Goal: Task Accomplishment & Management: Manage account settings

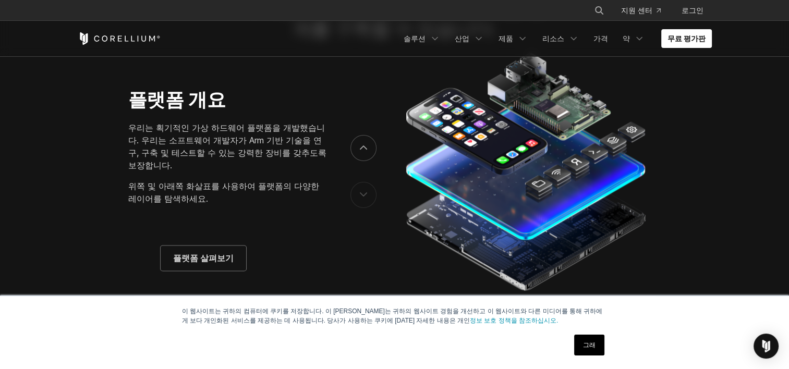
scroll to position [1593, 0]
click at [193, 252] on span "플랫폼 살펴보기" at bounding box center [203, 258] width 60 height 13
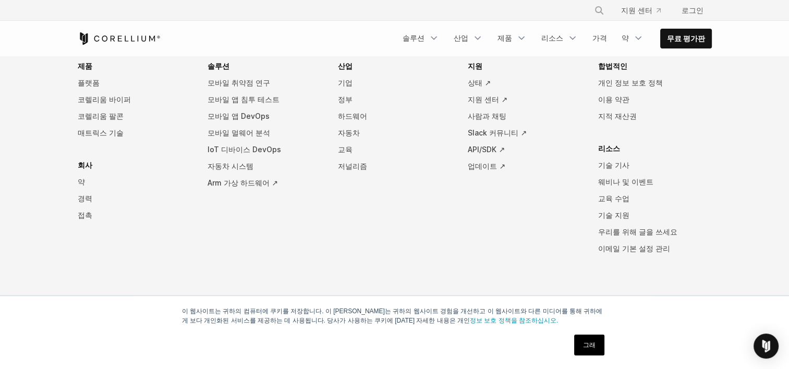
scroll to position [4842, 0]
click at [683, 38] on link "무료 평가판" at bounding box center [685, 38] width 51 height 19
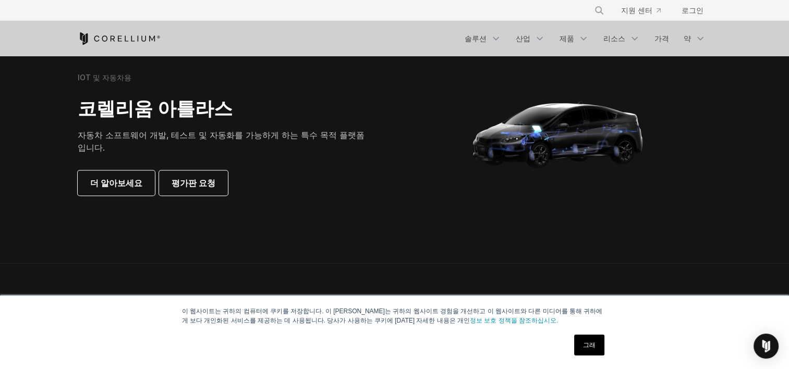
scroll to position [1002, 0]
click at [689, 6] on link "로그인" at bounding box center [692, 10] width 39 height 19
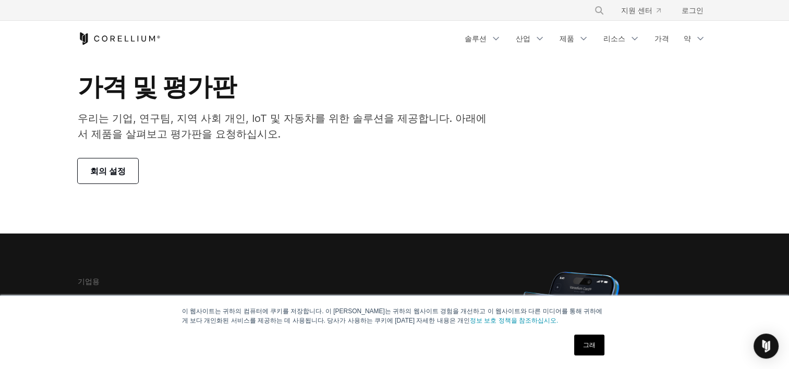
scroll to position [0, 0]
